Goal: Find specific page/section: Find specific page/section

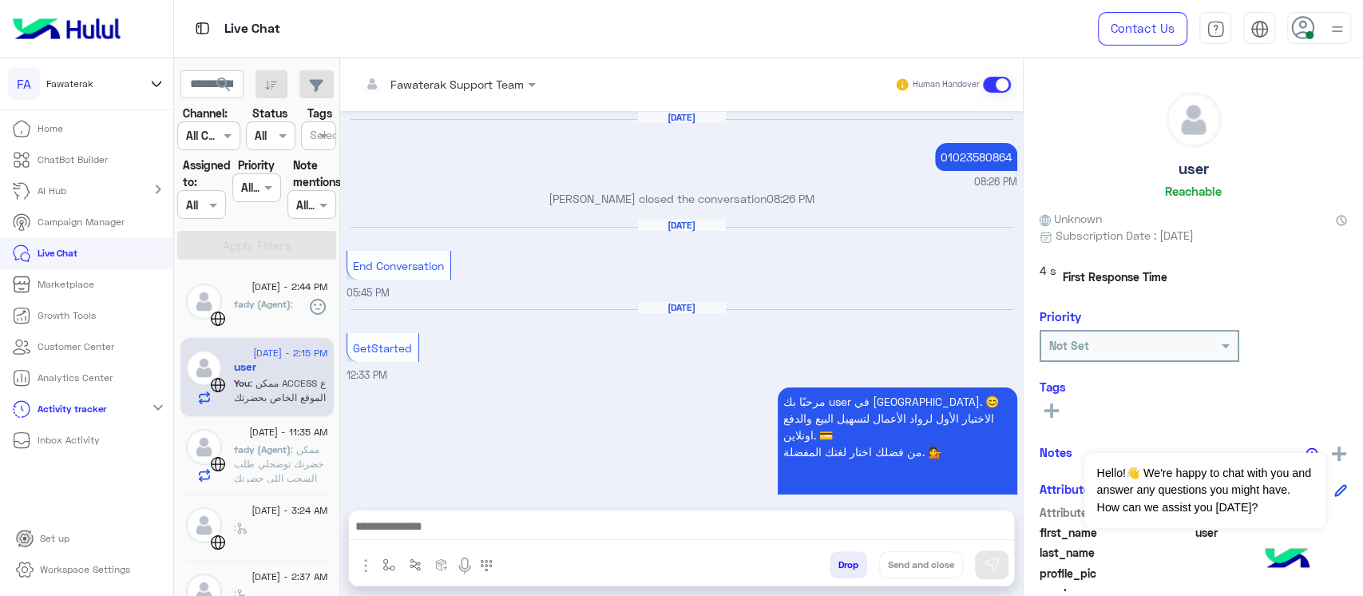
scroll to position [1610, 0]
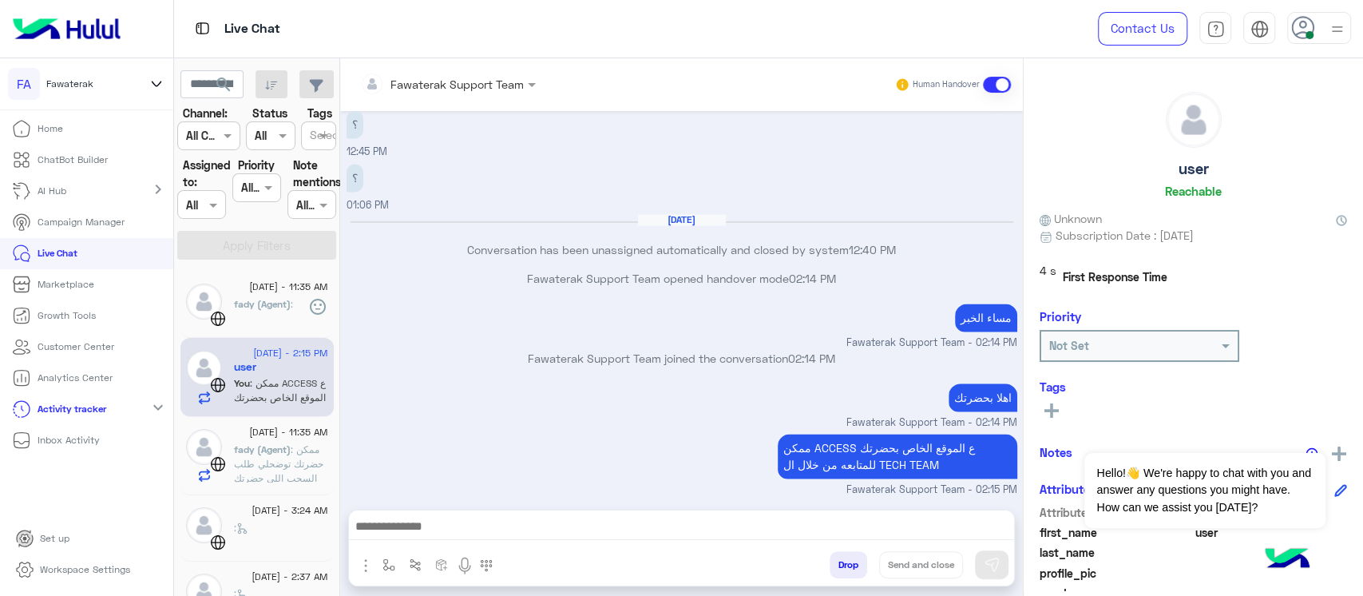
click at [105, 21] on img at bounding box center [66, 29] width 121 height 34
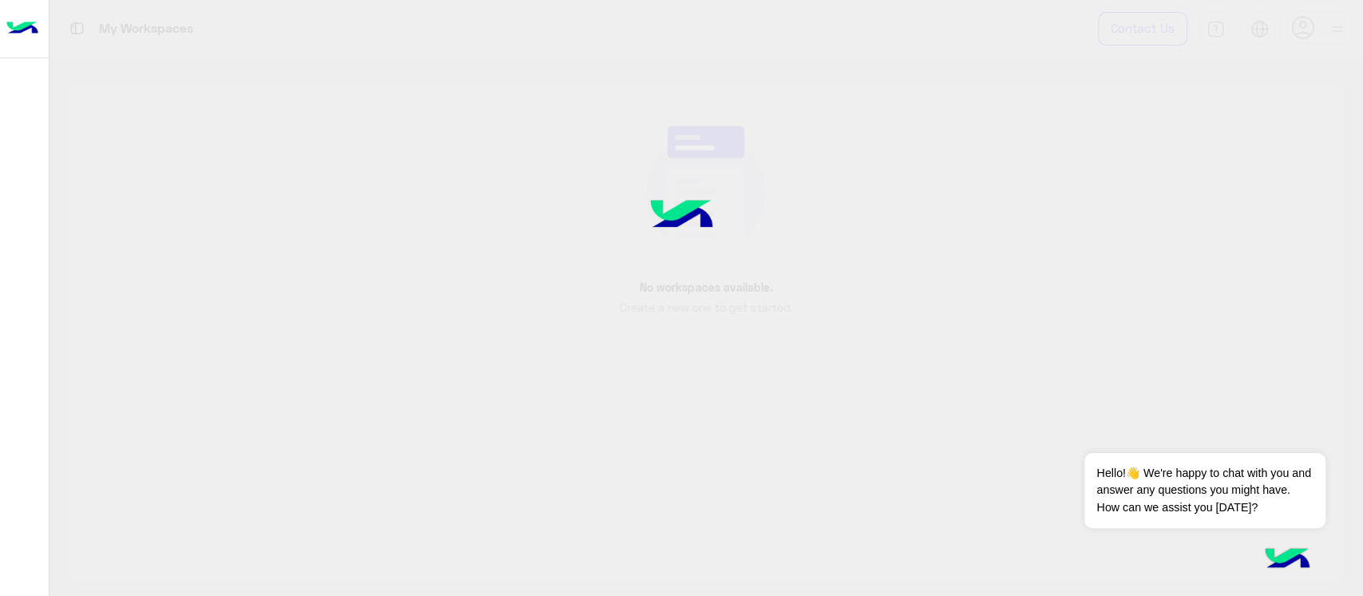
click at [205, 433] on div at bounding box center [681, 298] width 1363 height 596
